Goal: Navigation & Orientation: Find specific page/section

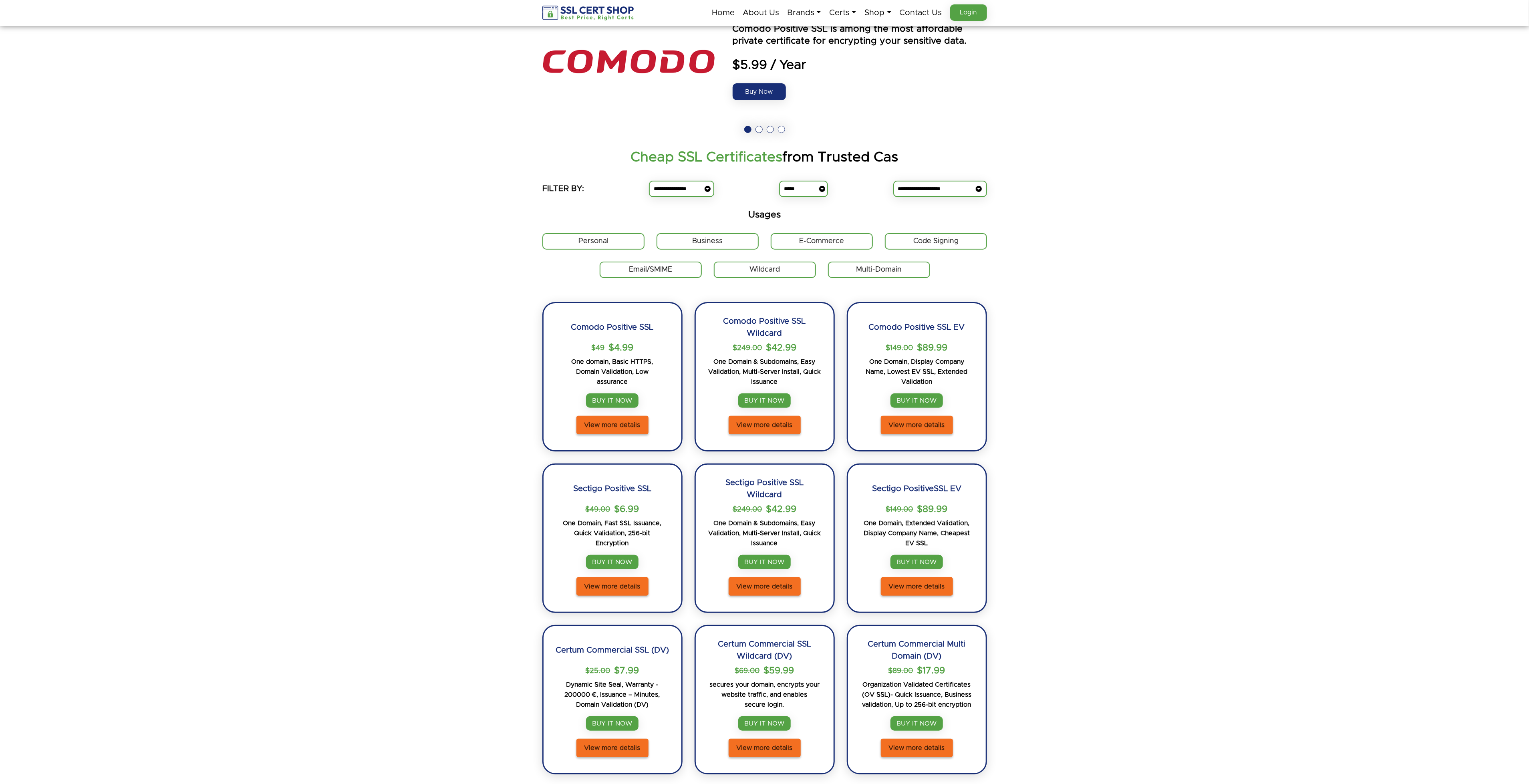
click at [604, 18] on img at bounding box center [589, 12] width 93 height 15
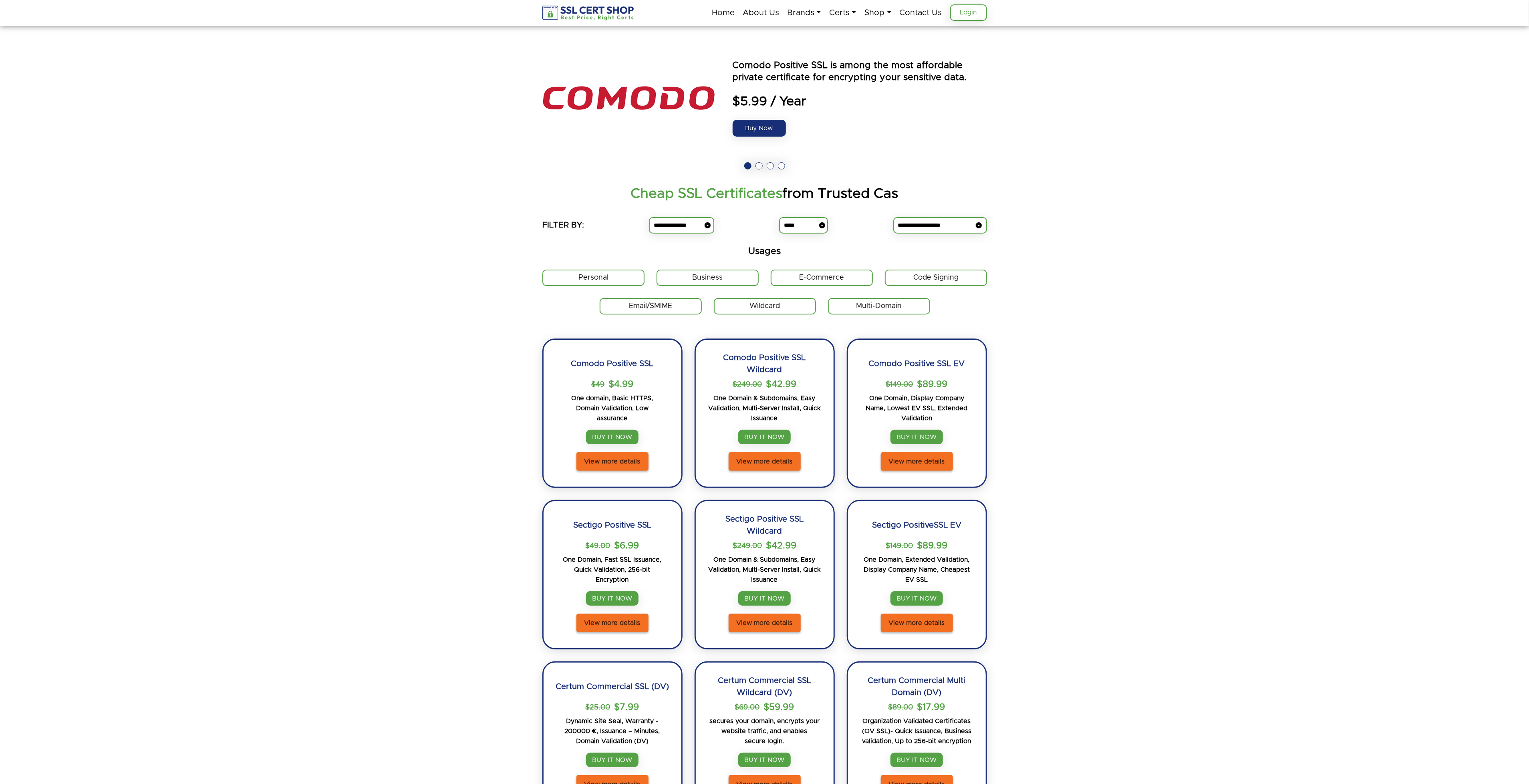
click at [965, 14] on link "Login" at bounding box center [969, 12] width 37 height 17
click at [837, 5] on link "Certs" at bounding box center [843, 12] width 27 height 17
click at [976, 9] on link "Login" at bounding box center [969, 12] width 37 height 17
